Goal: Transaction & Acquisition: Book appointment/travel/reservation

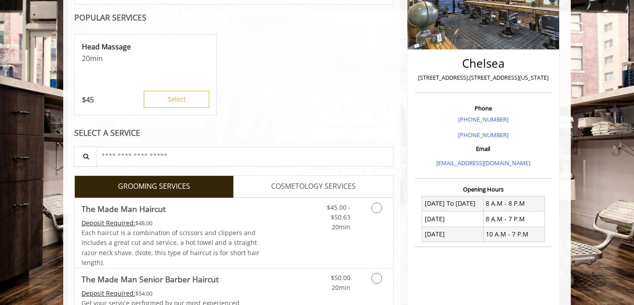
scroll to position [182, 0]
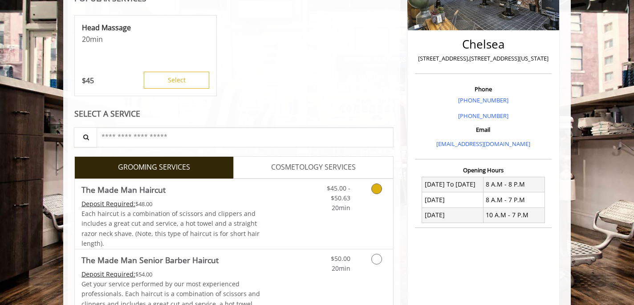
click at [268, 198] on link "Discounted Price" at bounding box center [286, 214] width 53 height 70
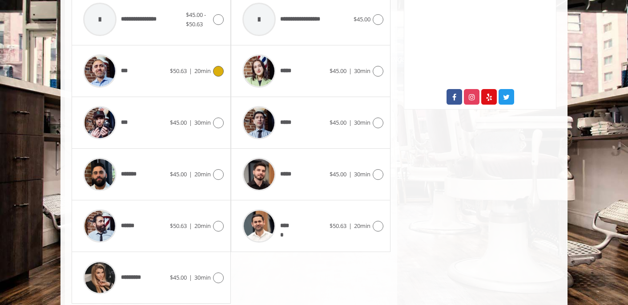
click at [154, 74] on div "***" at bounding box center [124, 71] width 91 height 42
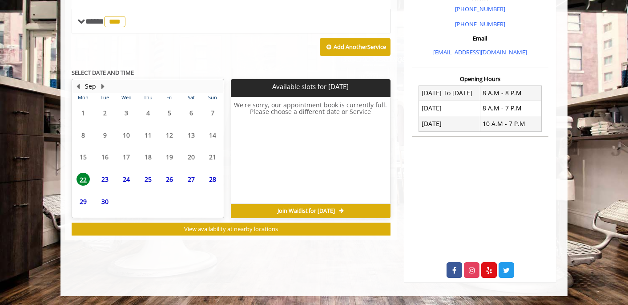
scroll to position [312, 0]
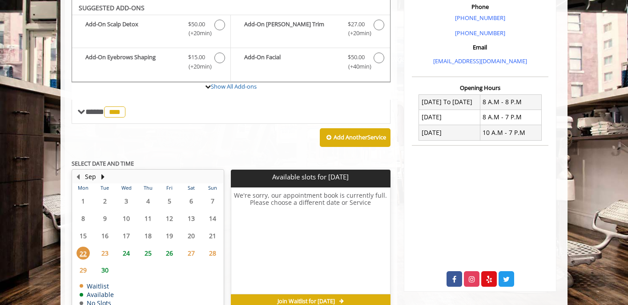
click at [104, 255] on span "23" at bounding box center [104, 253] width 13 height 13
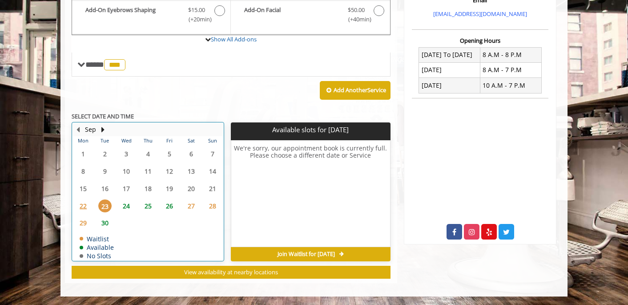
click at [103, 230] on td "30" at bounding box center [104, 222] width 21 height 17
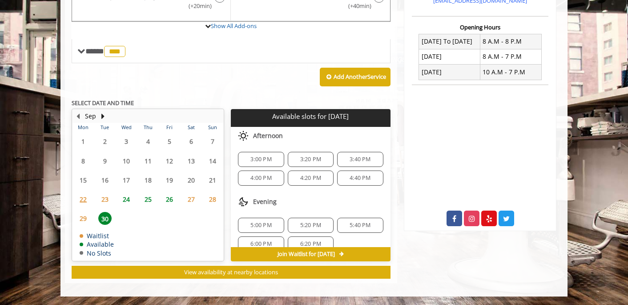
click at [108, 199] on span "23" at bounding box center [104, 199] width 13 height 13
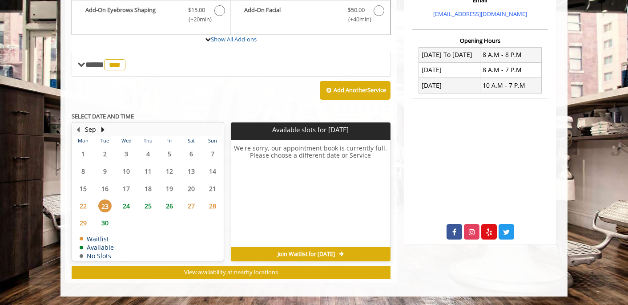
click at [145, 208] on span "25" at bounding box center [148, 205] width 13 height 13
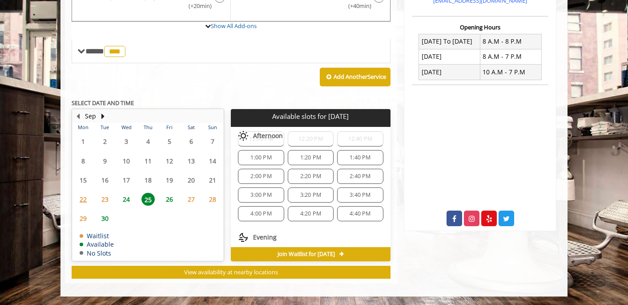
scroll to position [24, 0]
click at [106, 198] on span "23" at bounding box center [104, 199] width 13 height 13
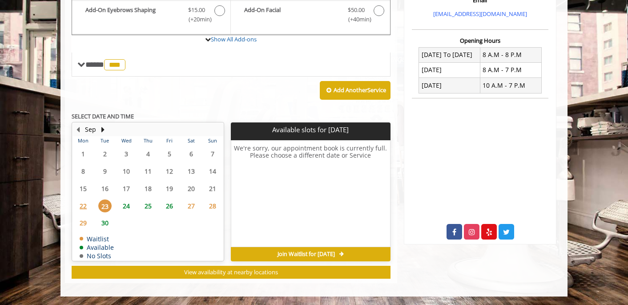
click at [314, 251] on span "Join Waitlist for Tue, Sep 23 2025" at bounding box center [306, 254] width 57 height 7
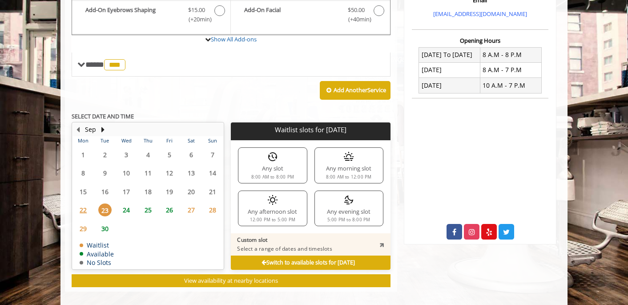
scroll to position [320, 0]
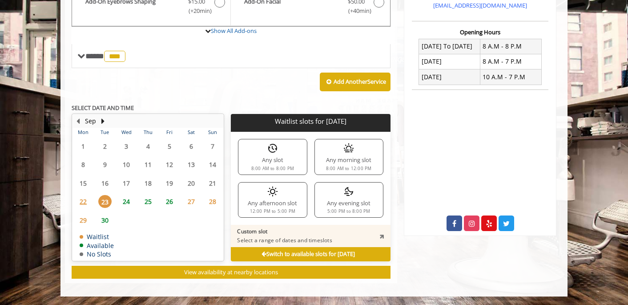
click at [341, 191] on div "Any evening slot 5:00 PM to 8:00 PM" at bounding box center [349, 200] width 69 height 36
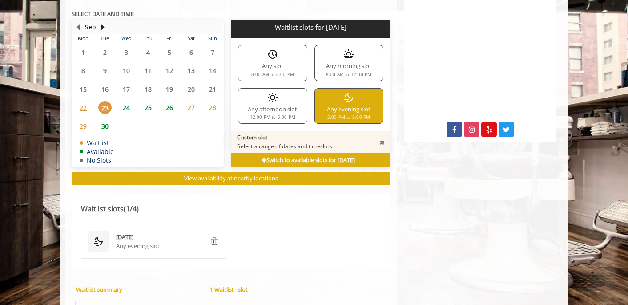
scroll to position [530, 0]
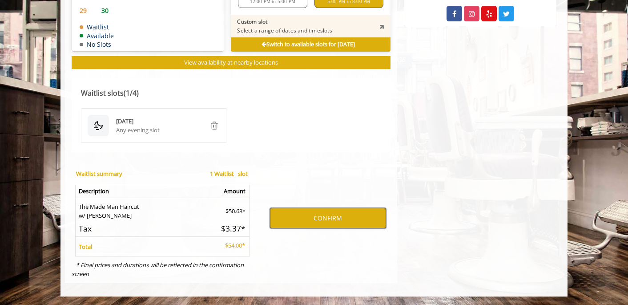
click at [311, 224] on button "CONFIRM" at bounding box center [328, 218] width 116 height 20
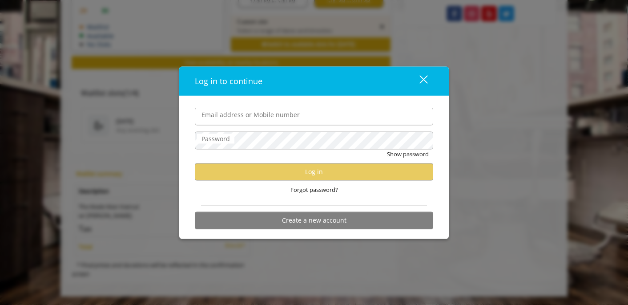
click at [260, 117] on input "Email address or Mobile number" at bounding box center [314, 117] width 239 height 18
type input "**********"
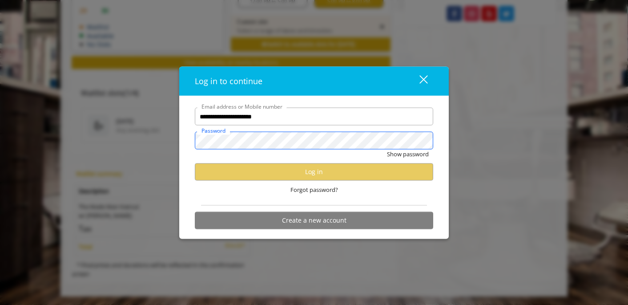
scroll to position [0, 0]
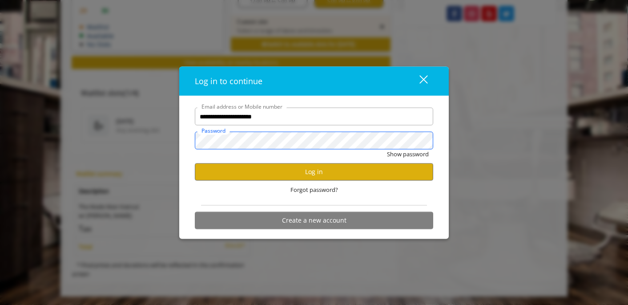
click at [387, 150] on button "Show password" at bounding box center [408, 154] width 42 height 9
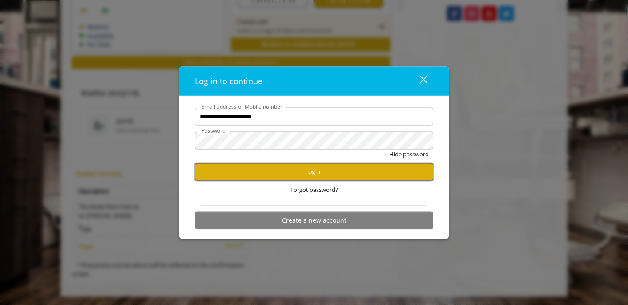
click at [230, 167] on button "Log in" at bounding box center [314, 171] width 239 height 17
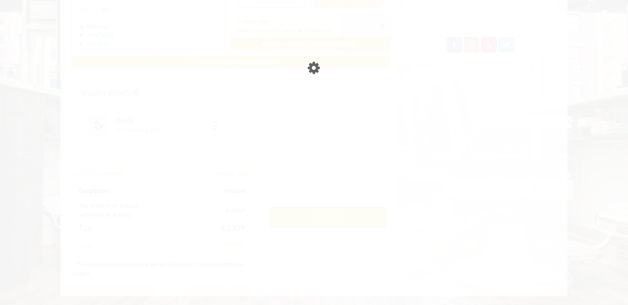
scroll to position [498, 0]
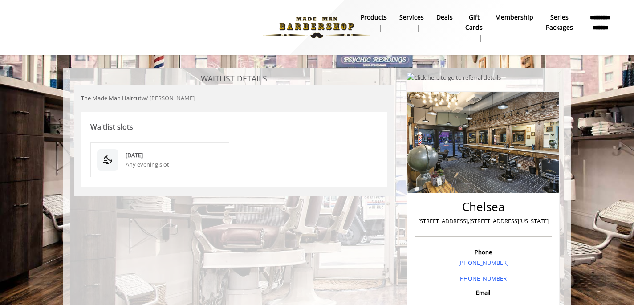
click at [146, 151] on div "Sep 23 2025" at bounding box center [174, 154] width 97 height 9
click at [320, 18] on img at bounding box center [316, 27] width 122 height 49
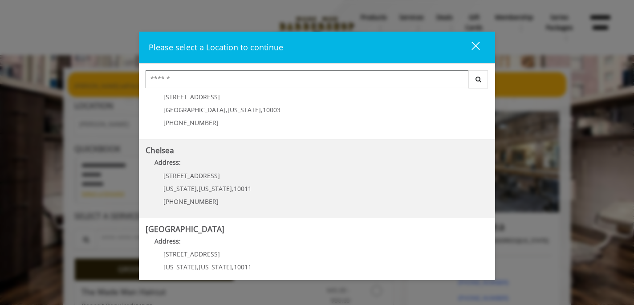
scroll to position [42, 0]
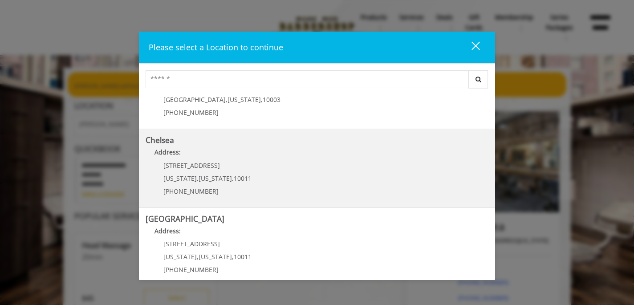
click at [286, 166] on link "Chelsea Address: 169/170 W 23rd St New York , New York , 10011 (917) 639-3902" at bounding box center [317, 168] width 343 height 65
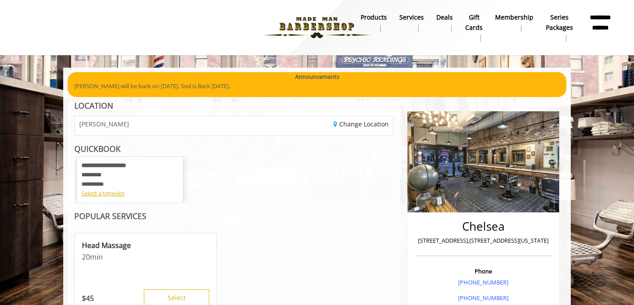
scroll to position [117, 0]
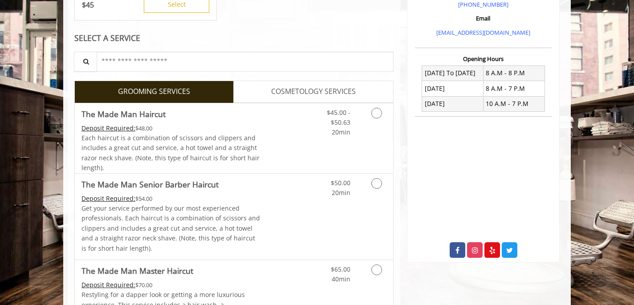
scroll to position [307, 0]
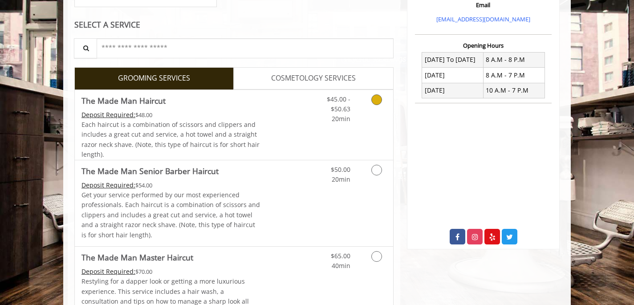
click at [324, 101] on link "$45.00 - $50.63 20min" at bounding box center [331, 107] width 37 height 34
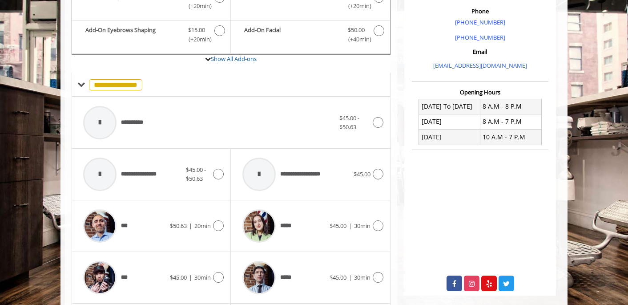
scroll to position [273, 0]
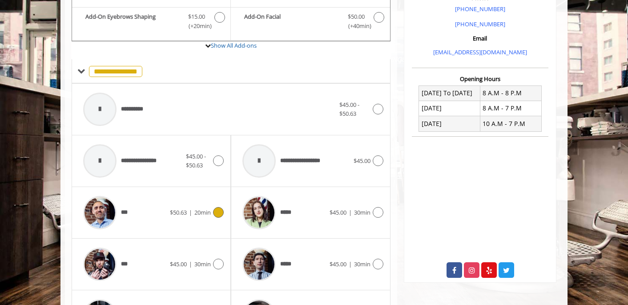
click at [184, 198] on div "*** $50.63 | 20min" at bounding box center [151, 212] width 145 height 42
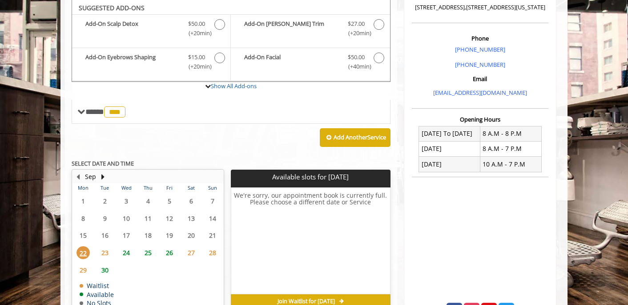
scroll to position [280, 0]
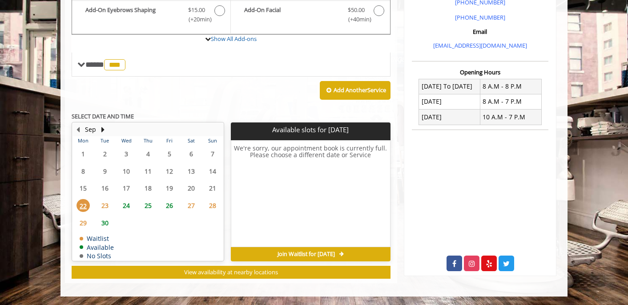
click at [150, 207] on span "25" at bounding box center [148, 205] width 13 height 13
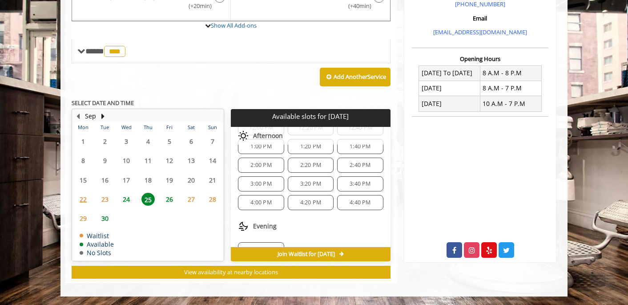
scroll to position [49, 0]
click at [267, 186] on span "4:00 PM" at bounding box center [261, 185] width 21 height 7
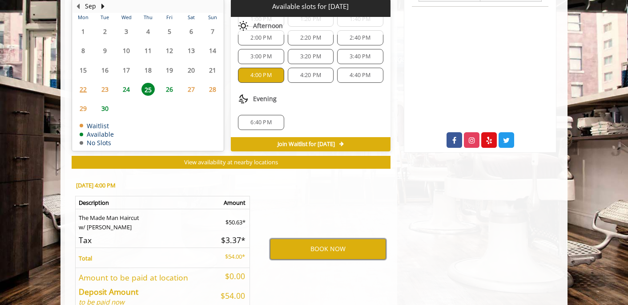
scroll to position [396, 0]
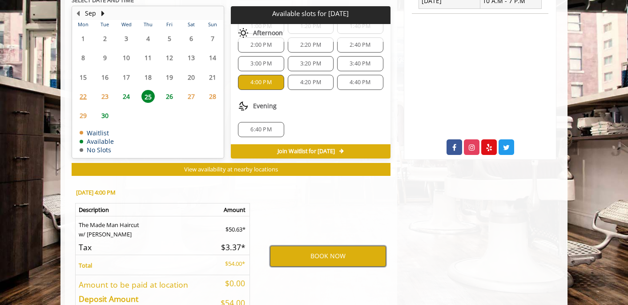
click at [314, 258] on button "BOOK NOW" at bounding box center [328, 256] width 116 height 20
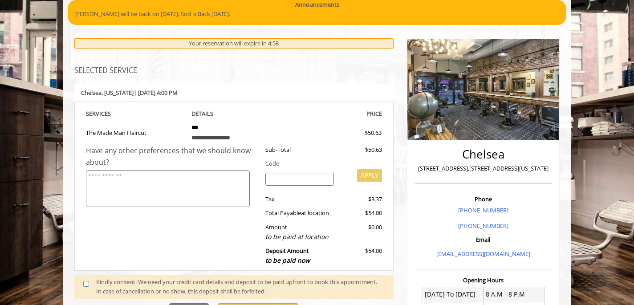
scroll to position [162, 0]
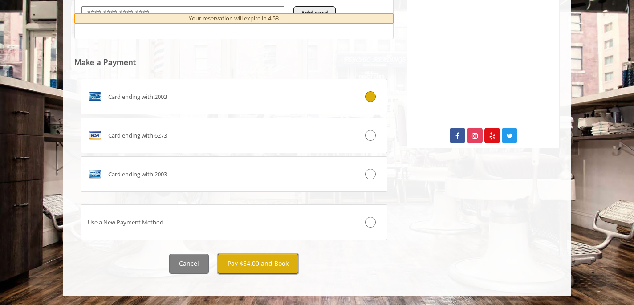
click at [258, 263] on button "Pay $54.00 and Book" at bounding box center [258, 264] width 81 height 20
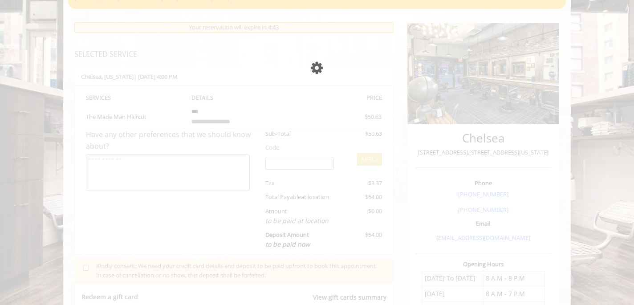
scroll to position [299, 0]
